Goal: Find specific page/section: Find specific page/section

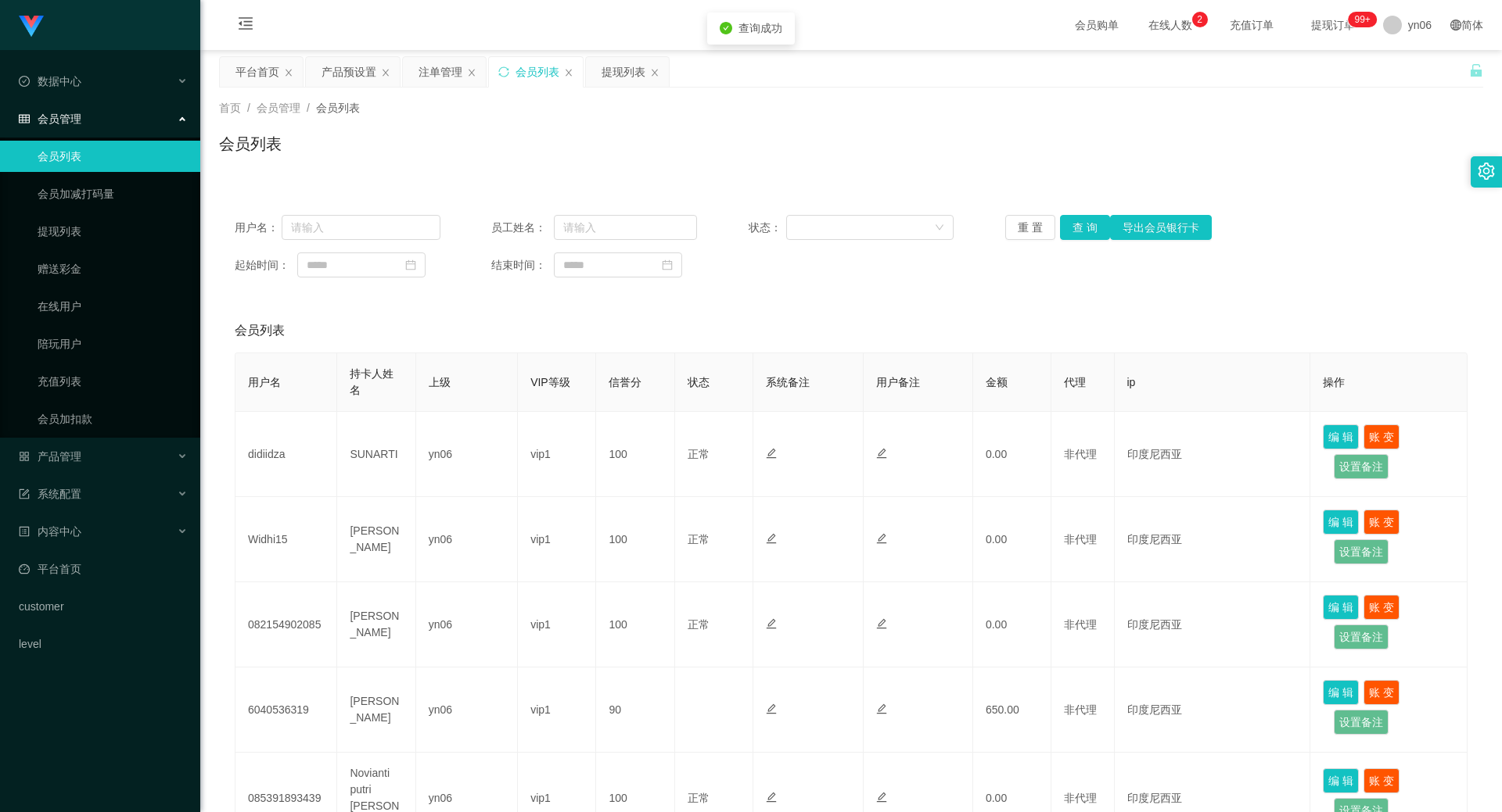
click at [1072, 229] on button "查 询" at bounding box center [1085, 227] width 50 height 25
click at [1072, 229] on div "重 置 查 询 导出会员银行卡" at bounding box center [1108, 227] width 206 height 25
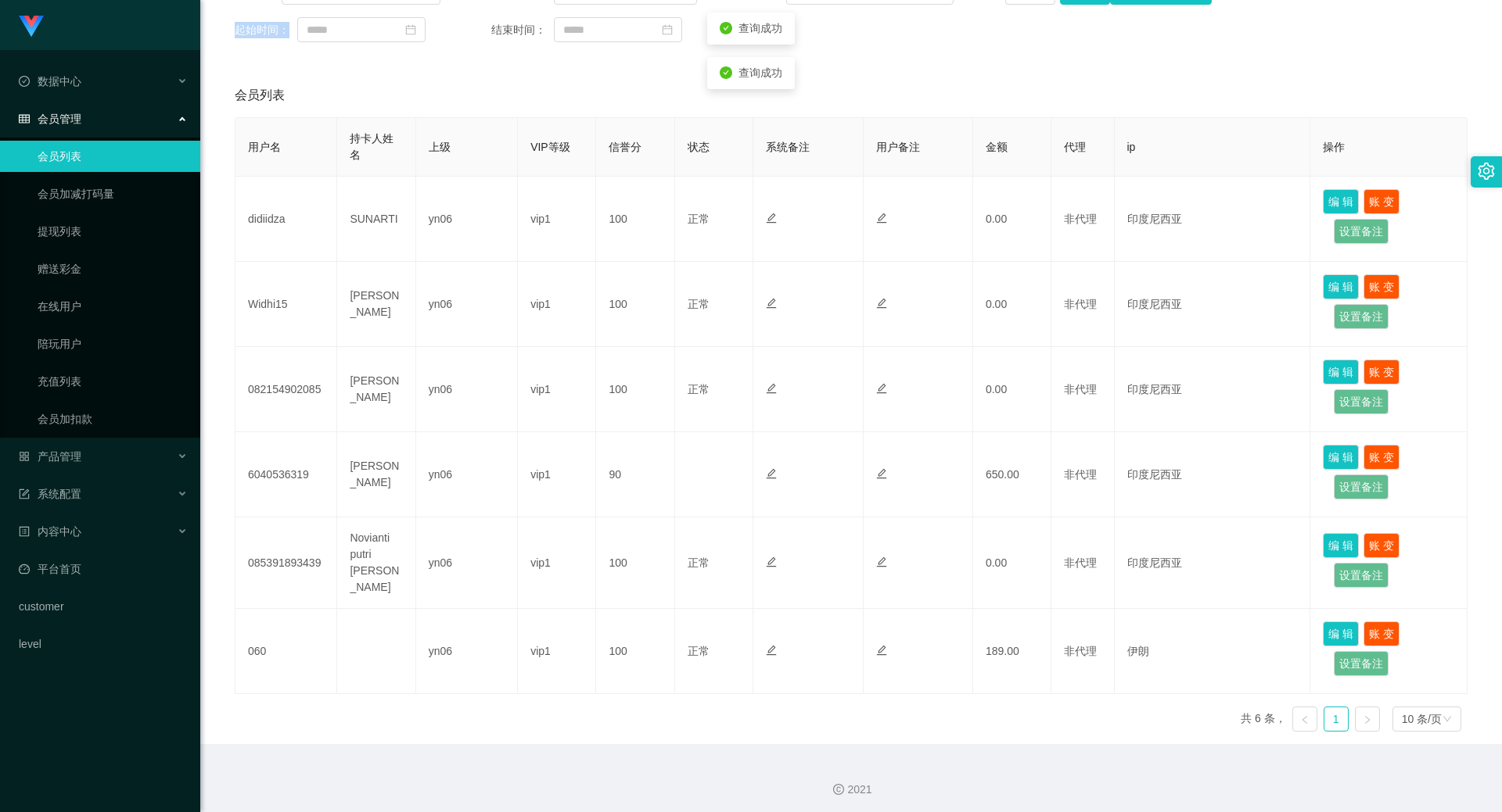
scroll to position [240, 0]
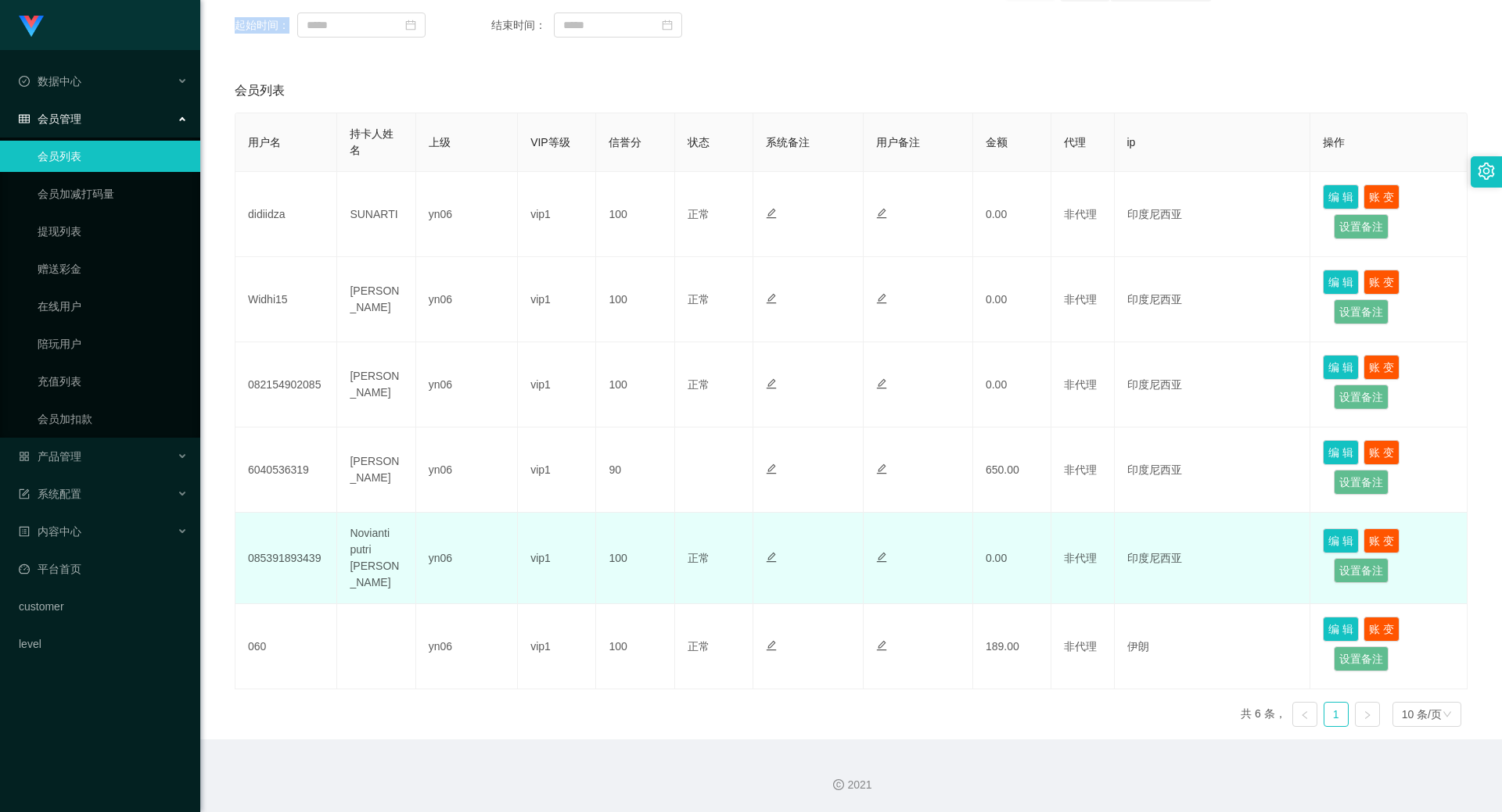
click at [373, 540] on td "Novianti putri [PERSON_NAME]" at bounding box center [376, 559] width 78 height 92
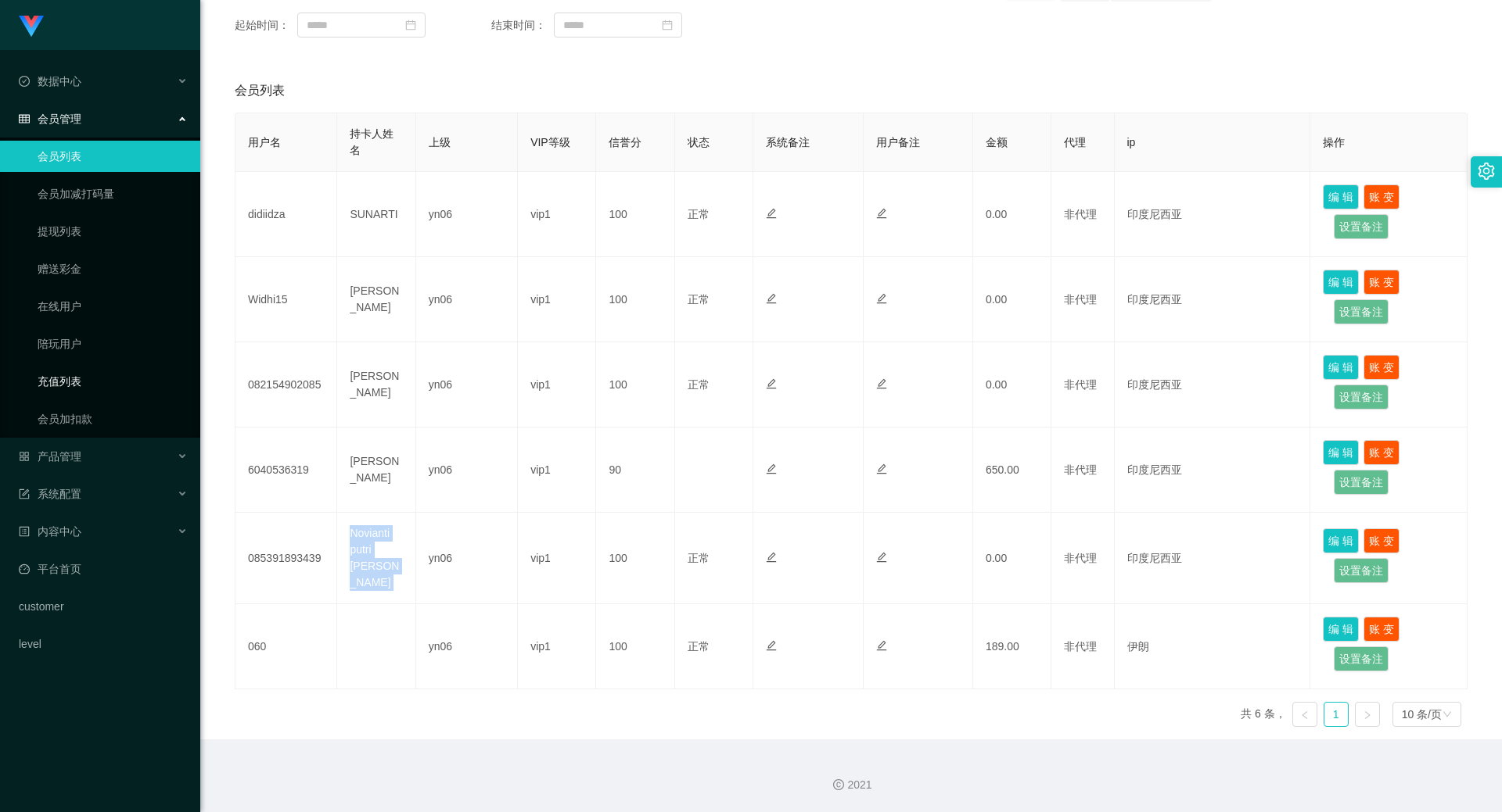
copy td "Novianti putri [PERSON_NAME]"
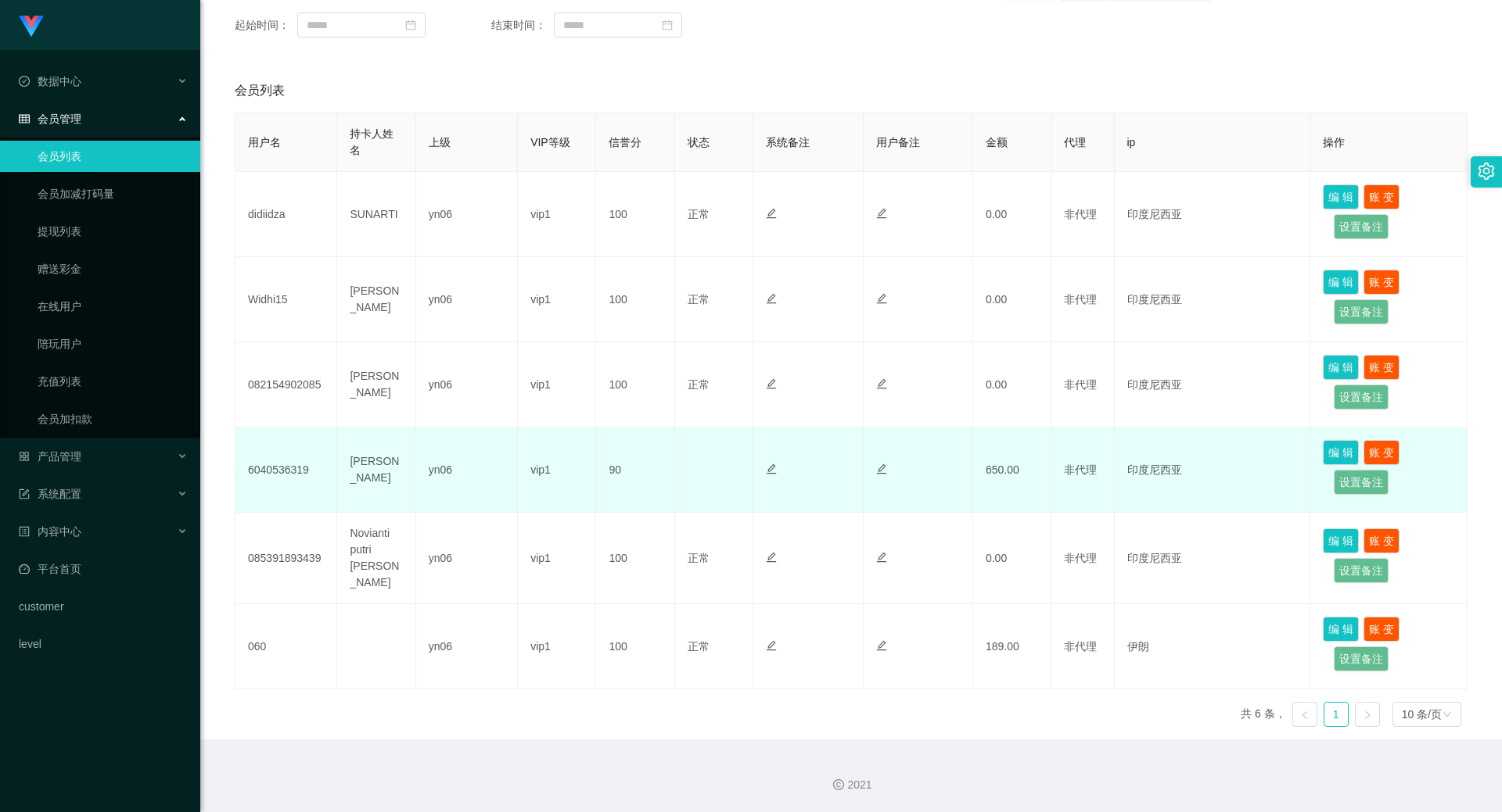
click at [357, 457] on td "[PERSON_NAME]" at bounding box center [376, 469] width 78 height 85
copy td "[PERSON_NAME]"
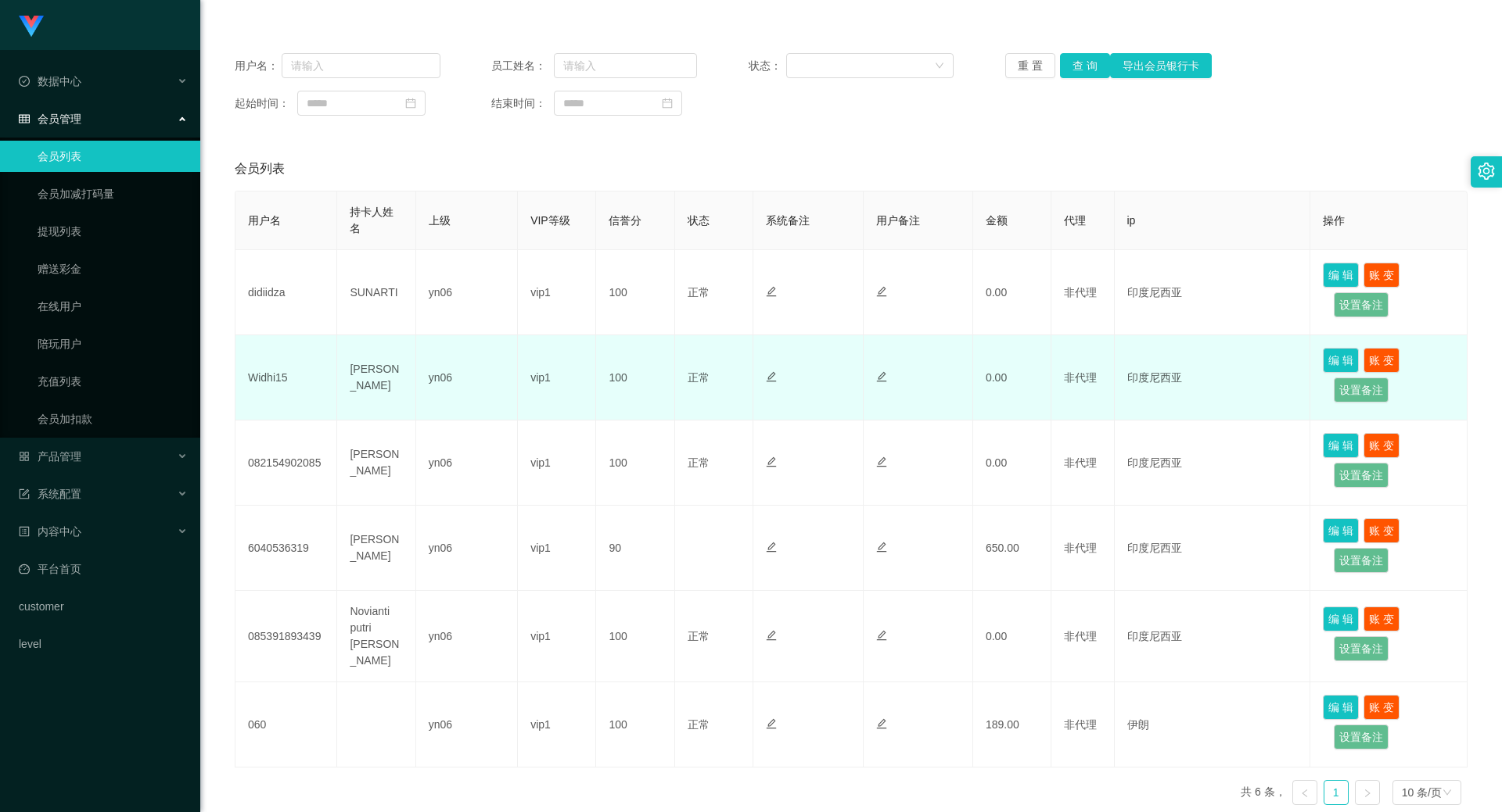
click at [374, 386] on td "[PERSON_NAME]" at bounding box center [376, 378] width 78 height 85
copy td "[PERSON_NAME]"
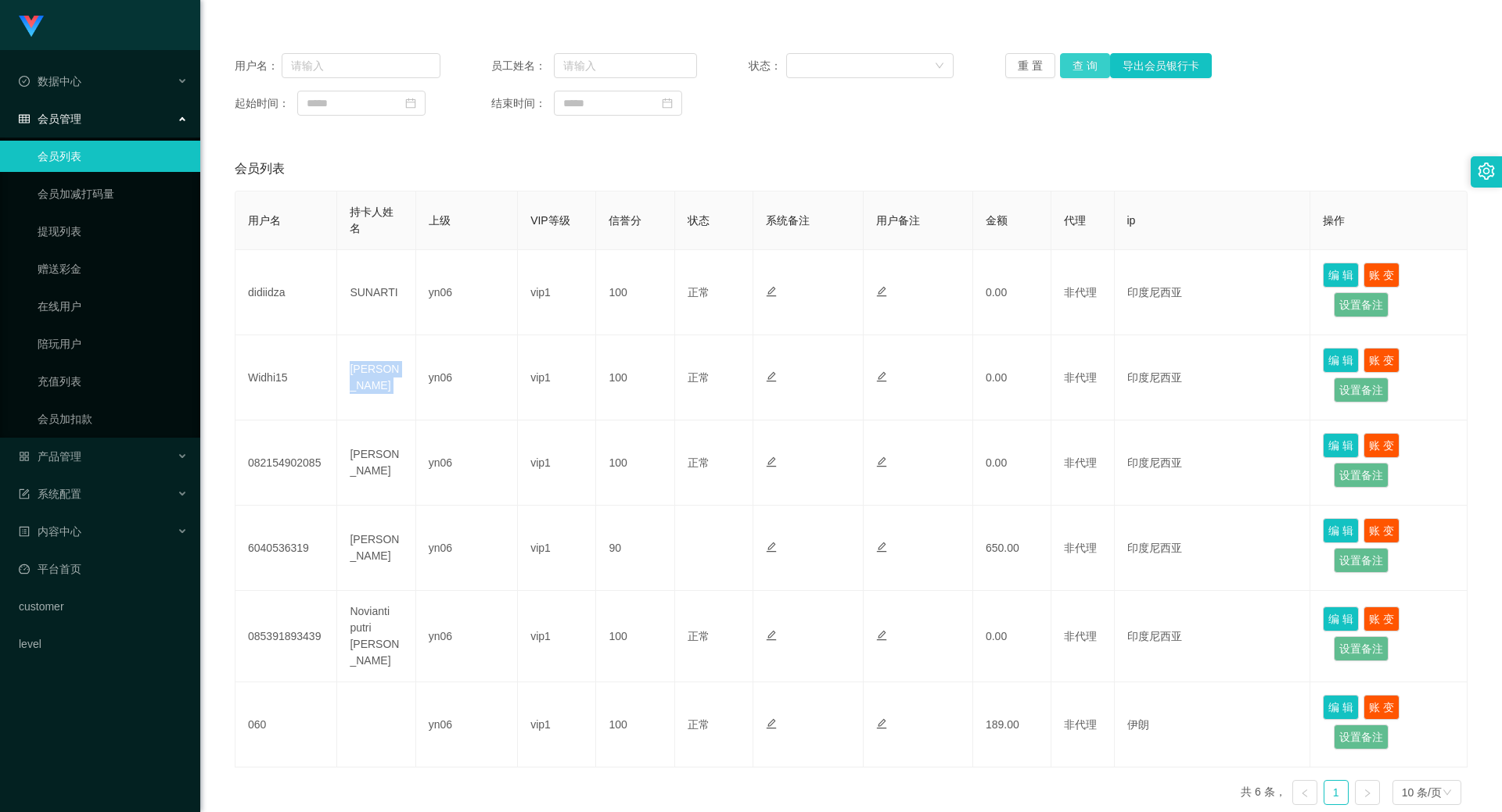
click at [1079, 63] on button "查 询" at bounding box center [1085, 65] width 50 height 25
click at [1079, 63] on div "重 置 查 询 导出会员银行卡" at bounding box center [1108, 65] width 206 height 25
